Goal: Information Seeking & Learning: Learn about a topic

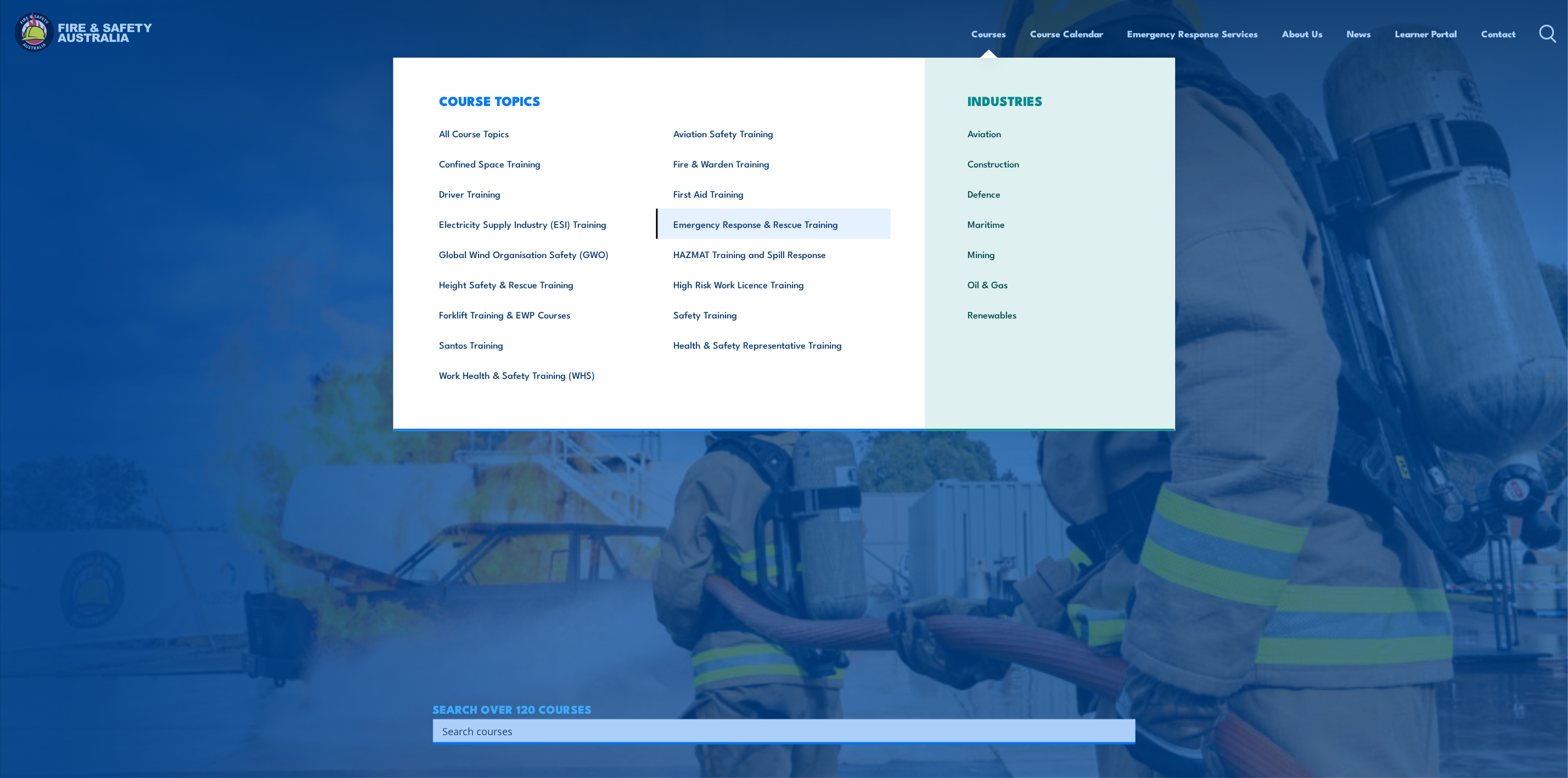
click at [707, 217] on link "Emergency Response & Rescue Training" at bounding box center [774, 223] width 234 height 30
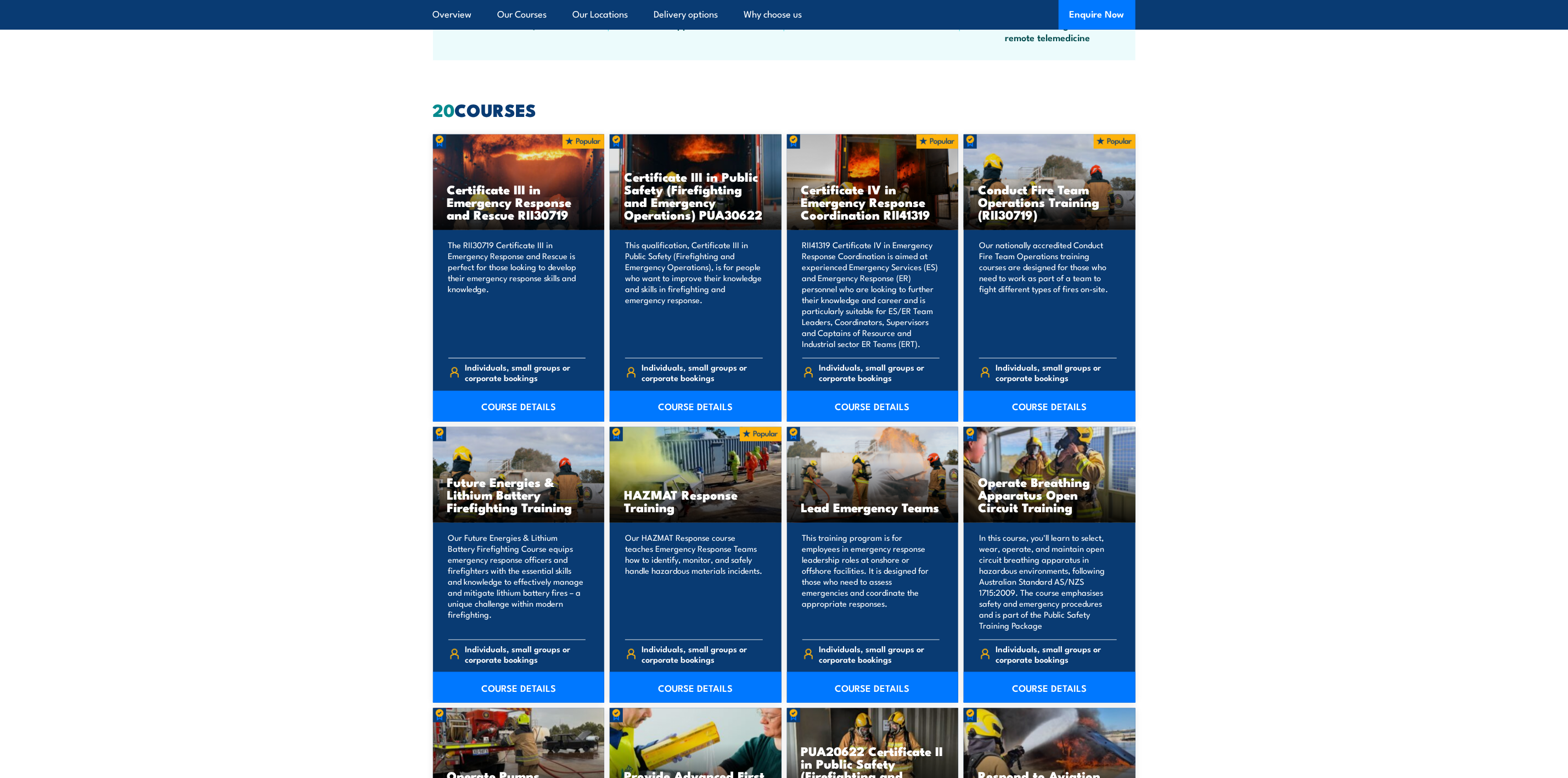
scroll to position [741, 0]
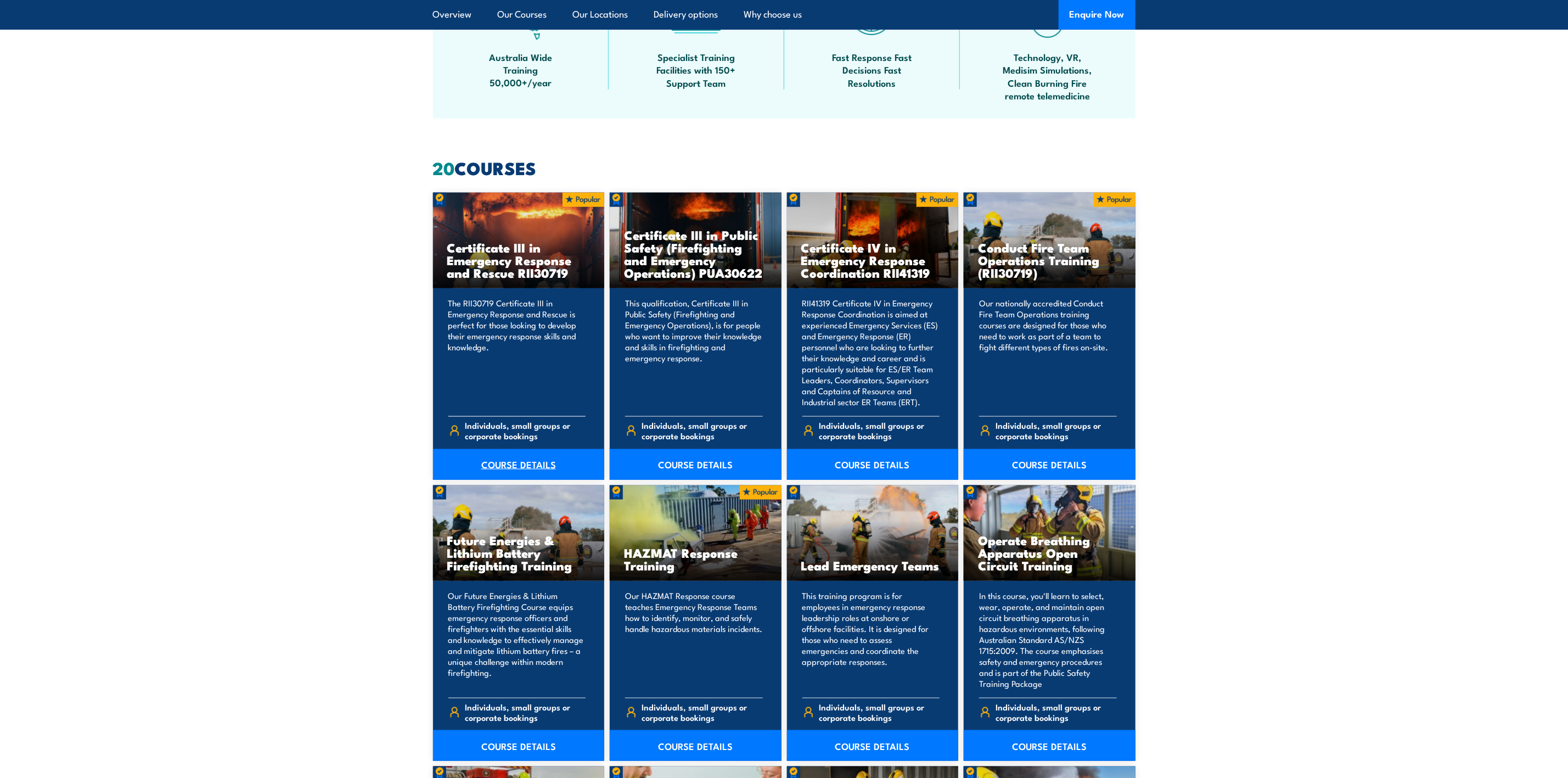
click at [518, 461] on link "COURSE DETAILS" at bounding box center [519, 464] width 172 height 31
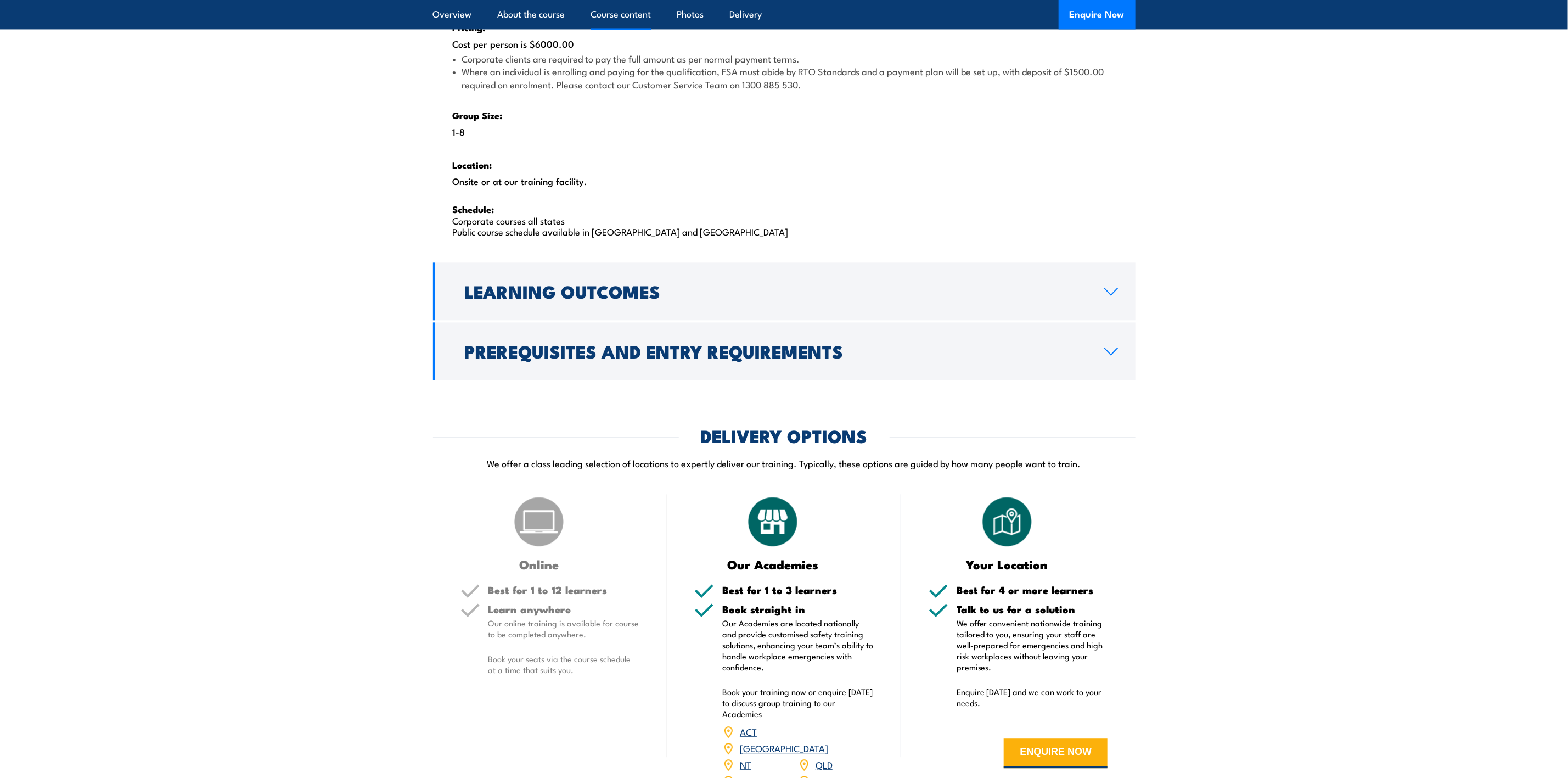
scroll to position [2470, 0]
